Goal: Transaction & Acquisition: Book appointment/travel/reservation

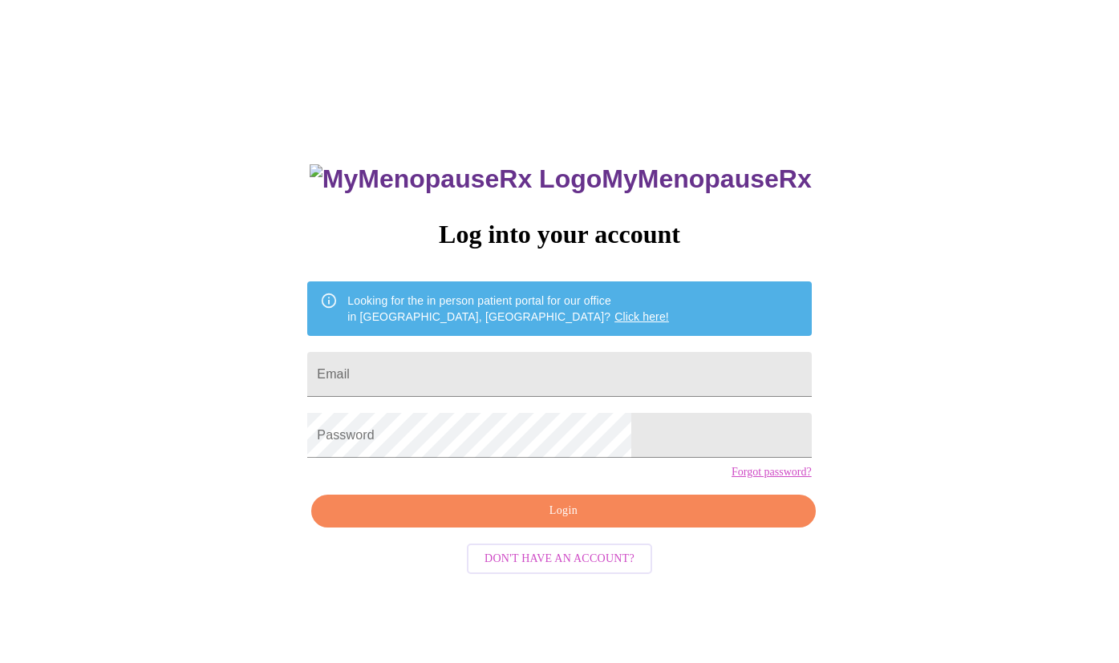
click at [840, 464] on div "MyMenopauseRx Log into your account Looking for the in person patient portal fo…" at bounding box center [559, 404] width 1106 height 796
click at [461, 359] on input "Email" at bounding box center [559, 374] width 504 height 45
type input "[EMAIL_ADDRESS][DOMAIN_NAME]"
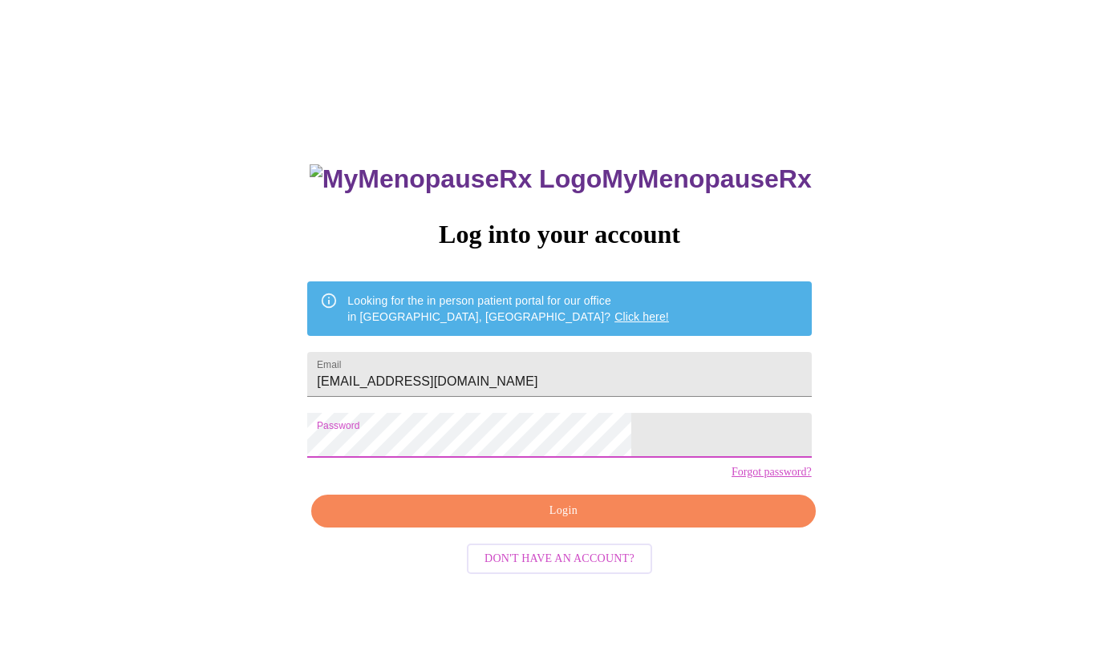
click at [567, 521] on span "Login" at bounding box center [563, 511] width 467 height 20
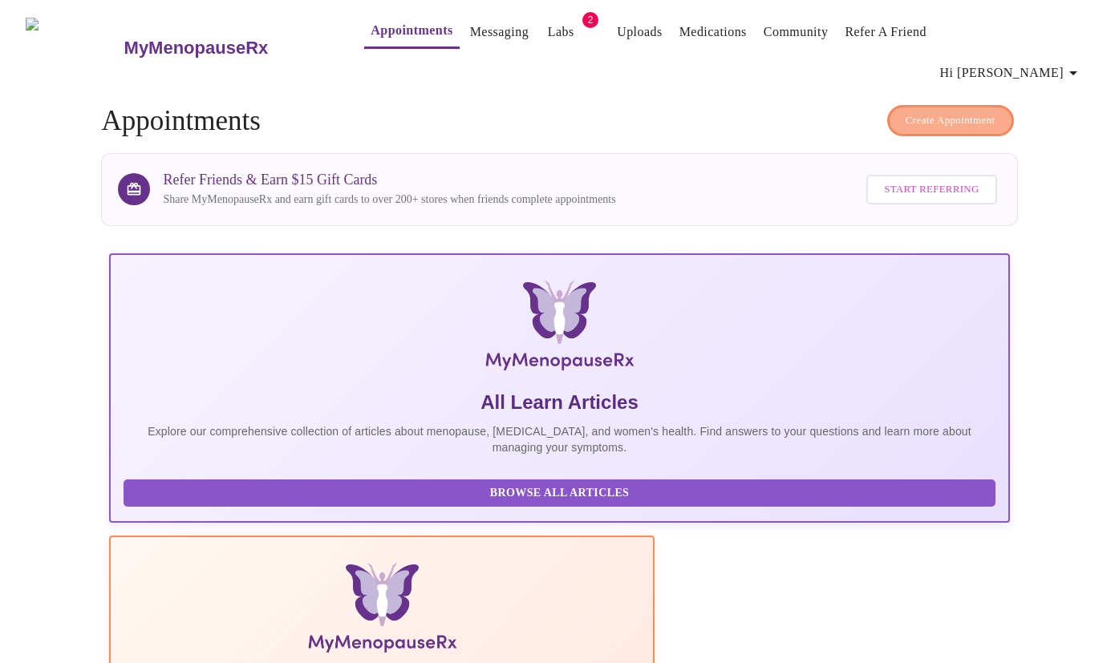
click at [952, 111] on span "Create Appointment" at bounding box center [950, 120] width 90 height 18
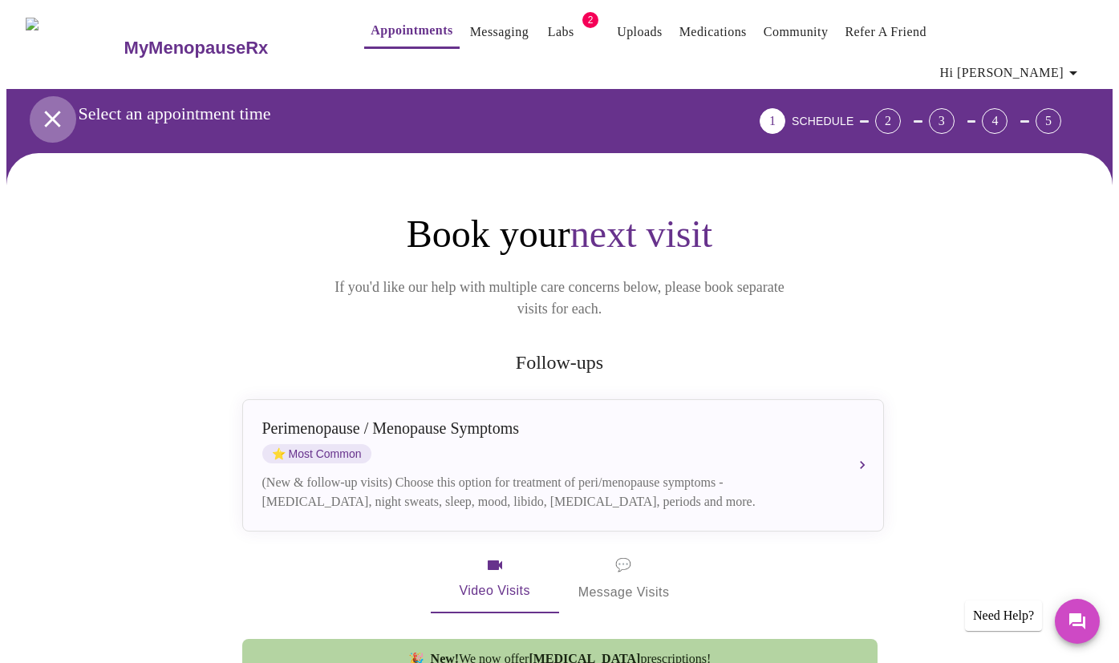
click at [47, 105] on icon "open drawer" at bounding box center [52, 119] width 28 height 28
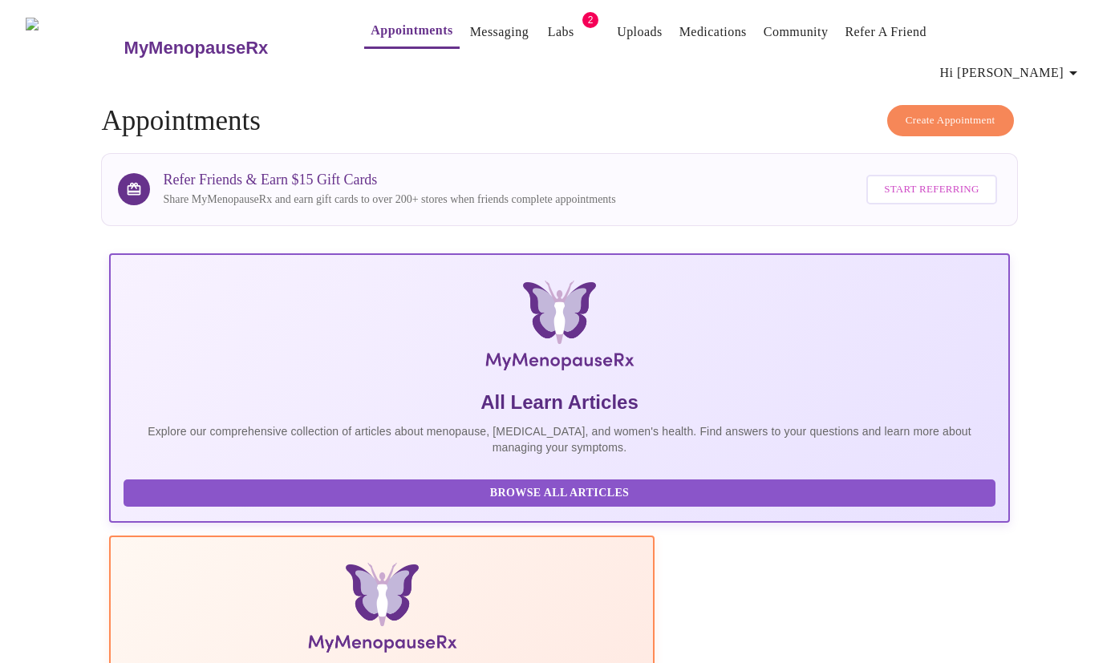
click at [957, 111] on span "Create Appointment" at bounding box center [950, 120] width 90 height 18
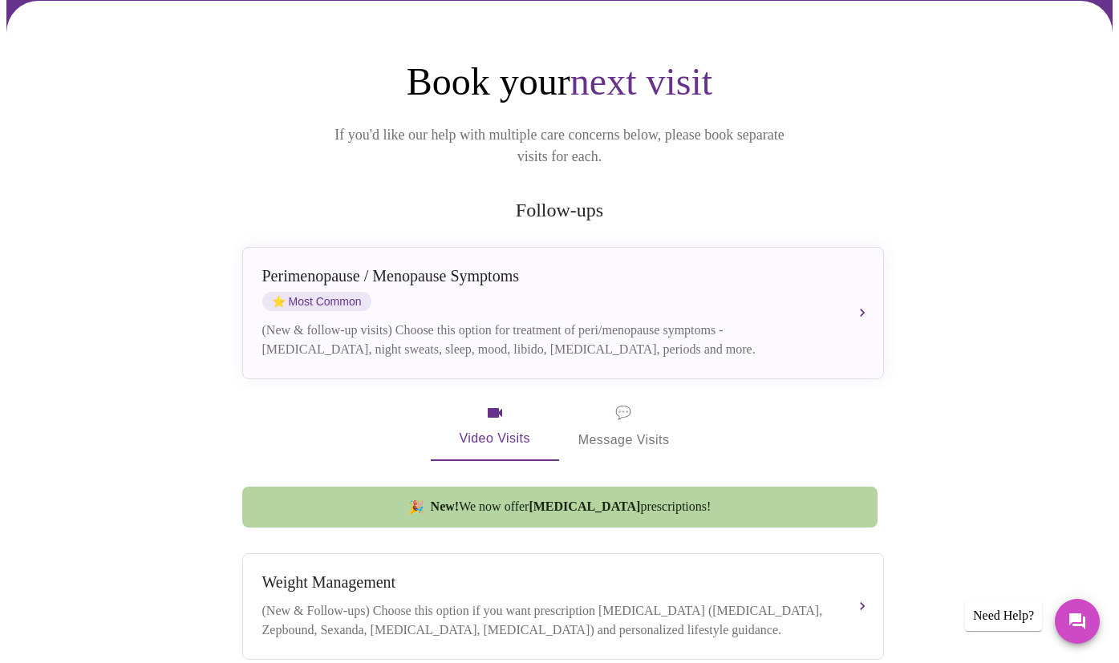
scroll to position [110, 0]
